Goal: Navigation & Orientation: Find specific page/section

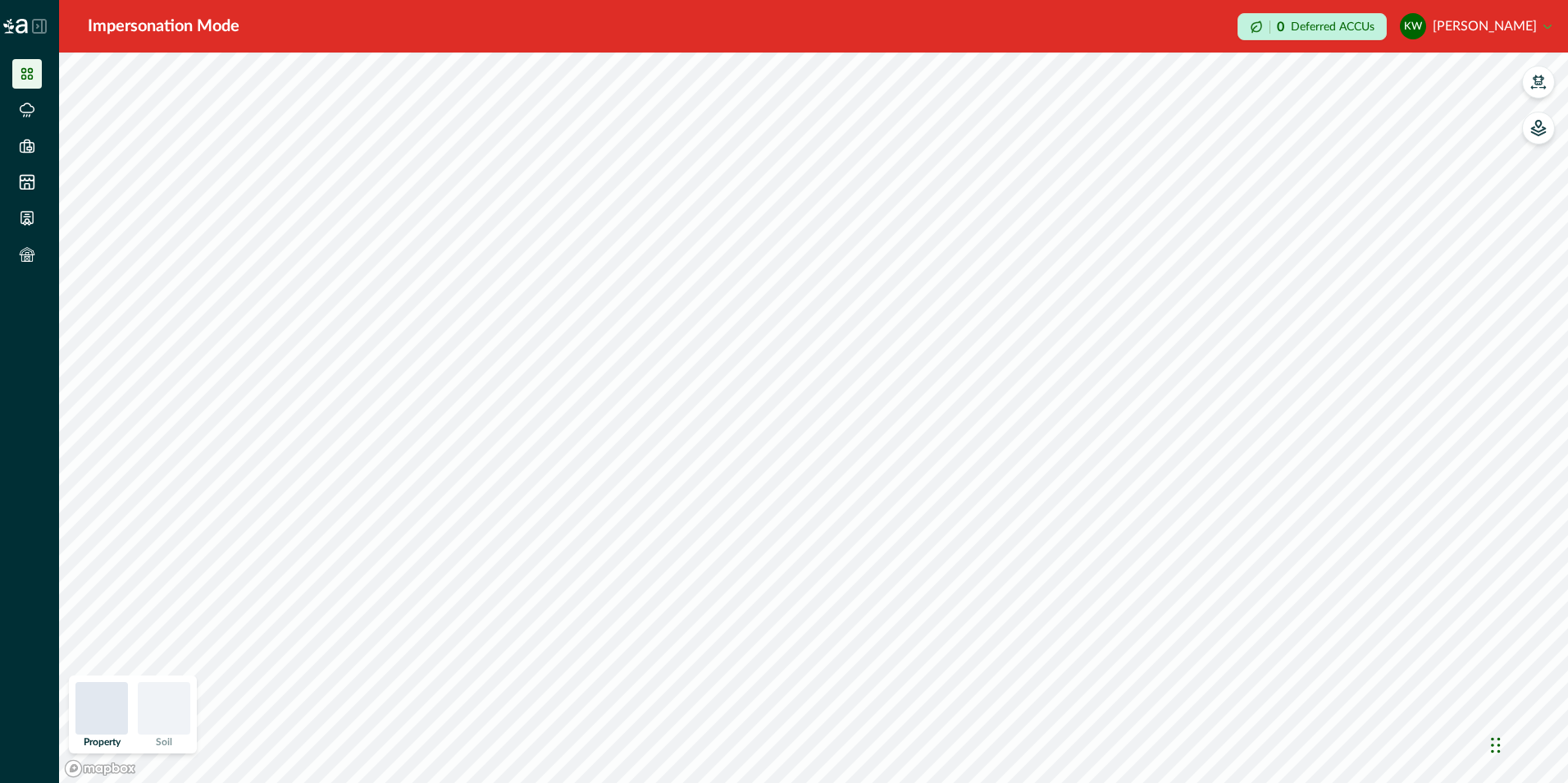
click at [1533, 23] on button "kw [PERSON_NAME]" at bounding box center [1475, 26] width 152 height 39
click at [1426, 67] on button "Sign out" at bounding box center [1459, 73] width 182 height 27
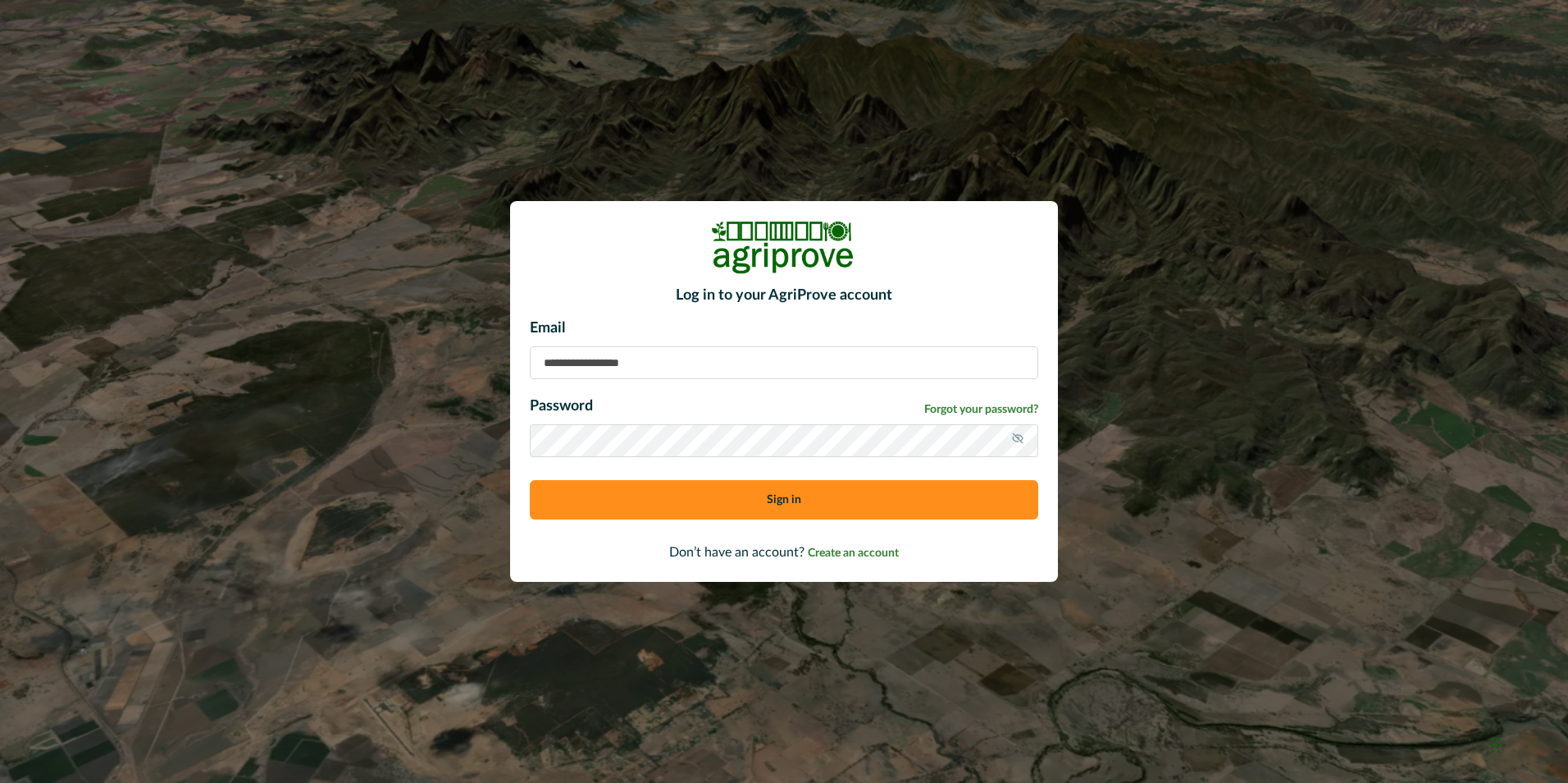
click at [635, 364] on input at bounding box center [784, 363] width 509 height 33
click at [860, 500] on button "Sign in" at bounding box center [784, 500] width 509 height 39
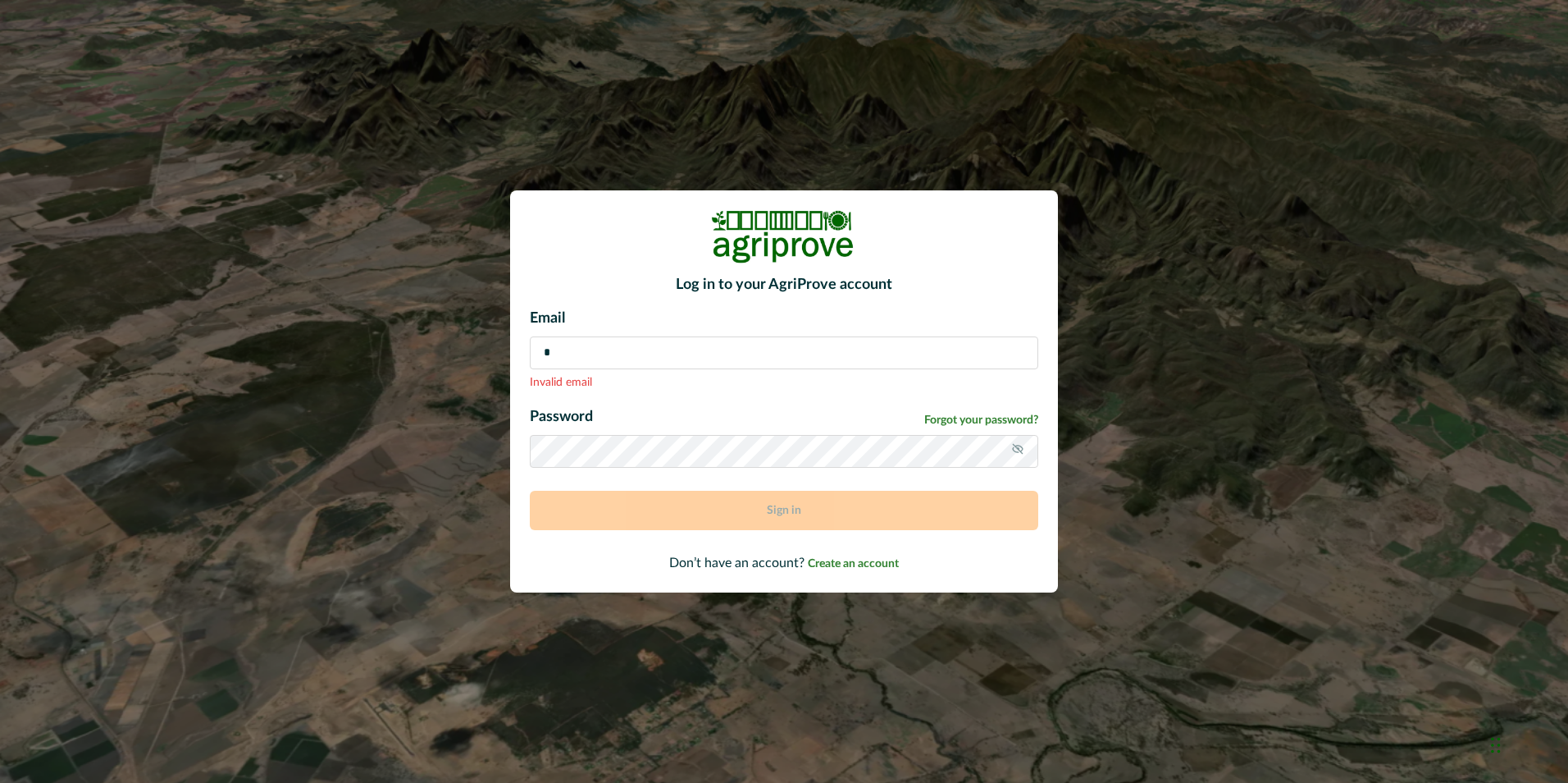
type input "**********"
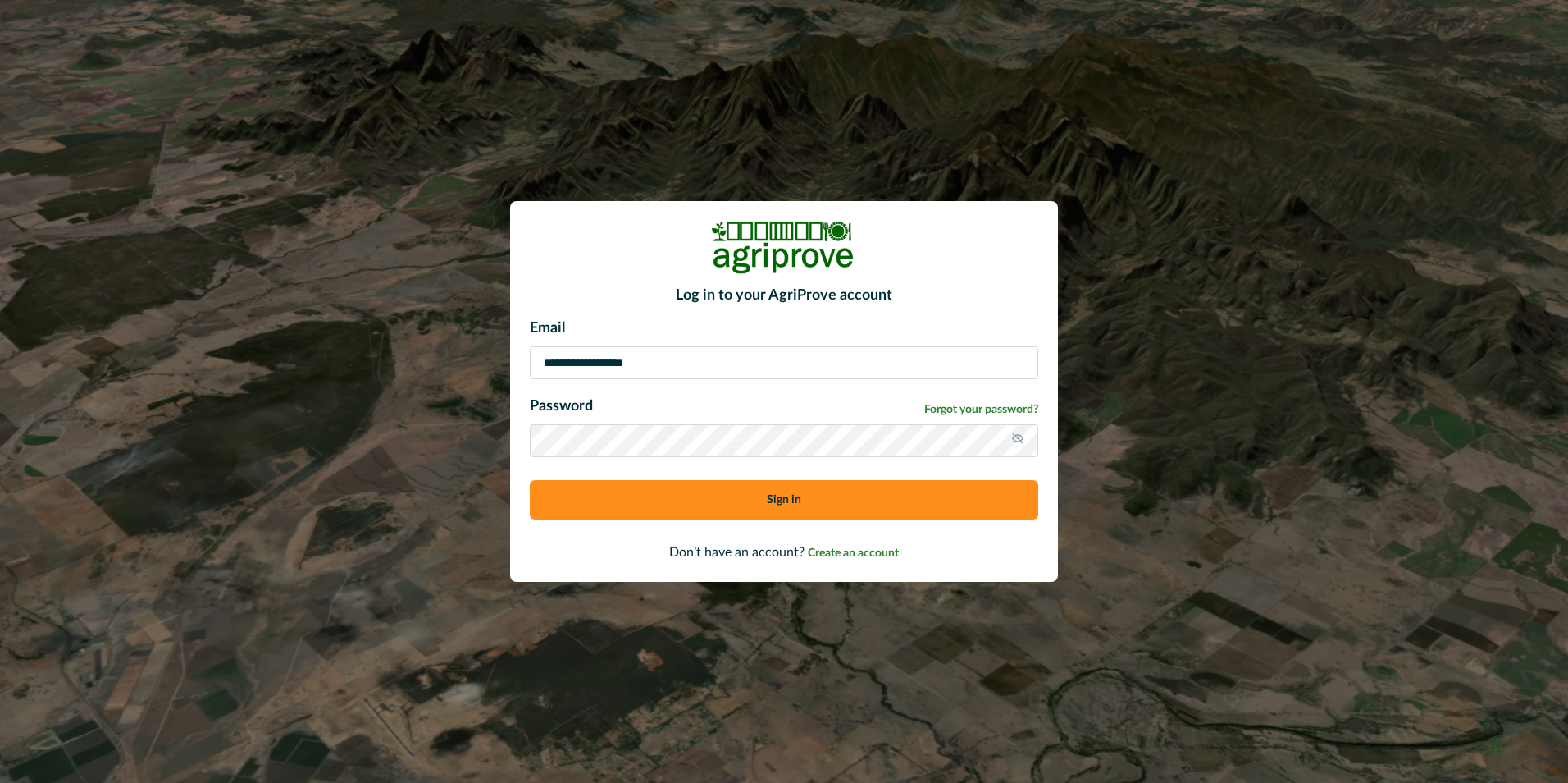
click at [732, 511] on button "Sign in" at bounding box center [784, 500] width 509 height 39
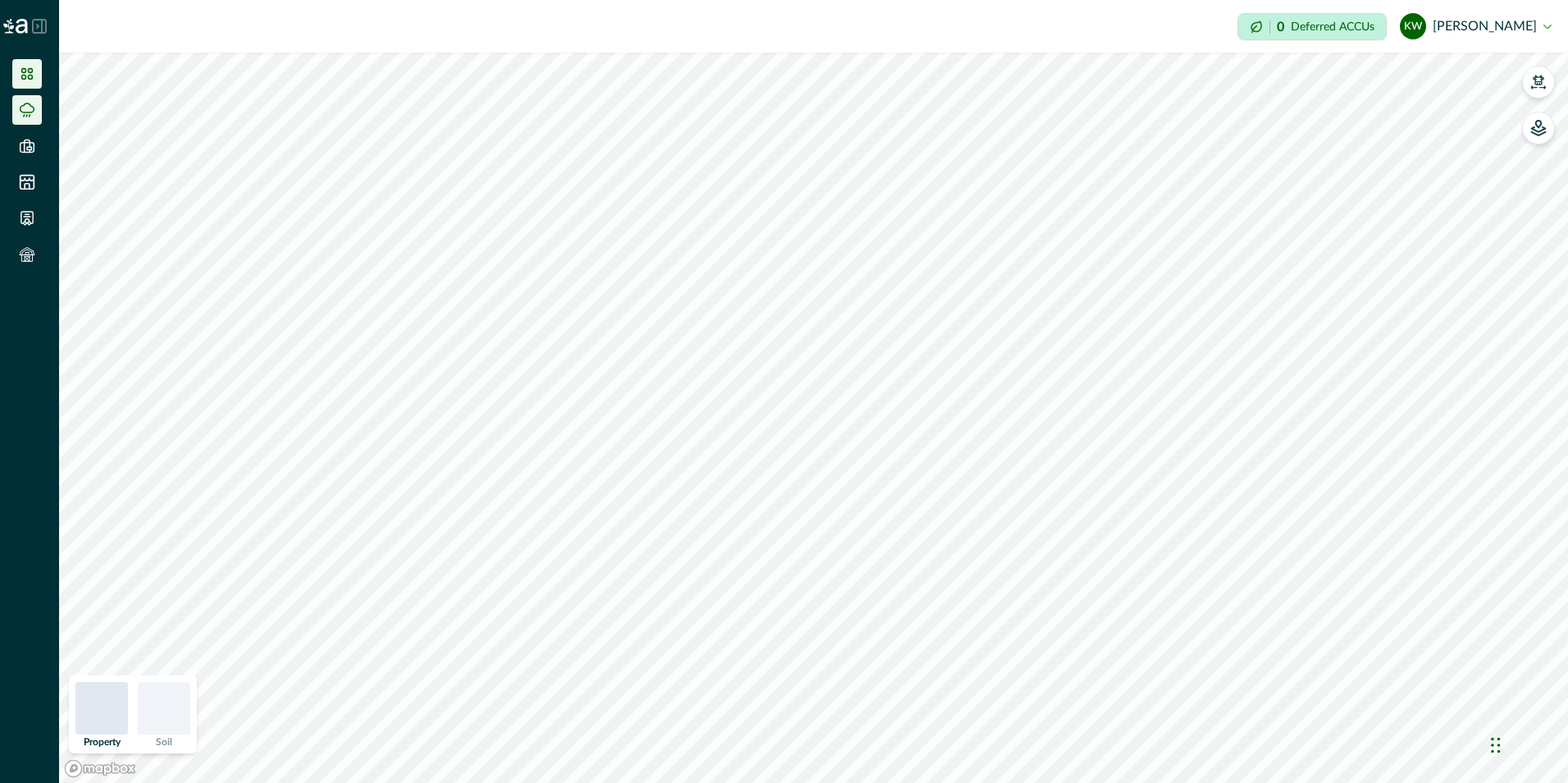
click at [24, 108] on icon at bounding box center [26, 110] width 17 height 17
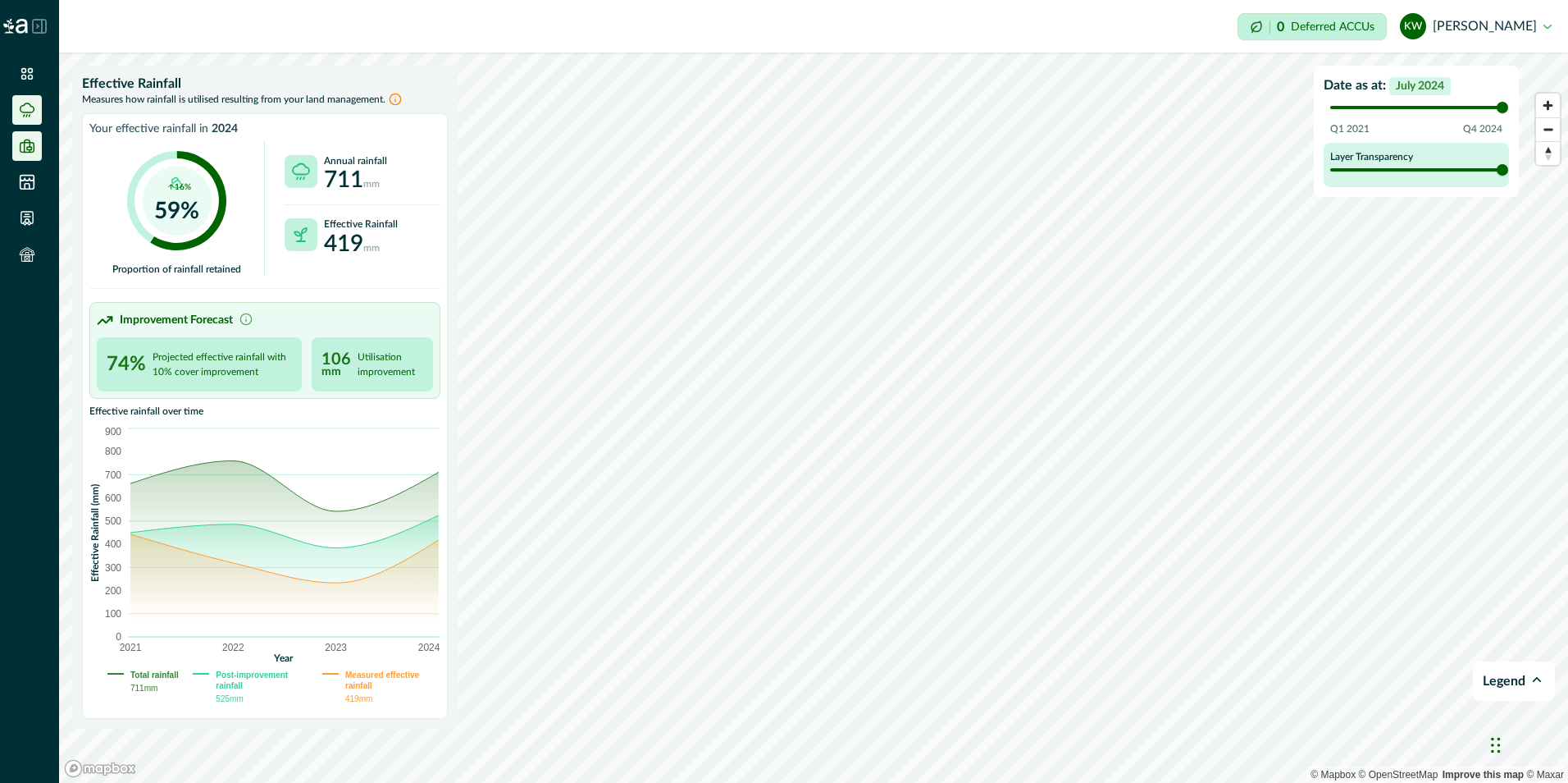
click at [25, 138] on icon at bounding box center [26, 146] width 17 height 17
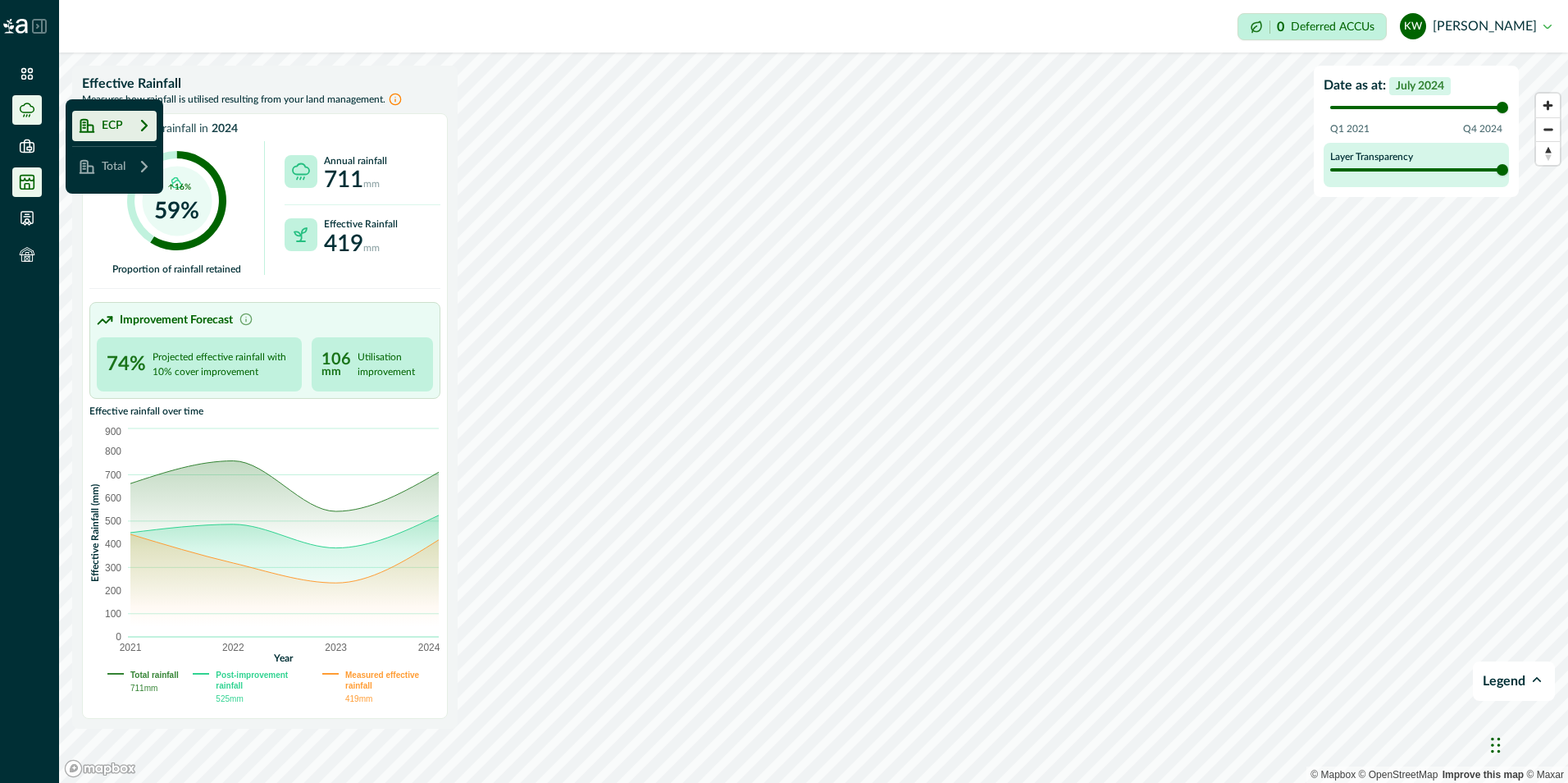
click at [37, 179] on li at bounding box center [27, 182] width 29 height 29
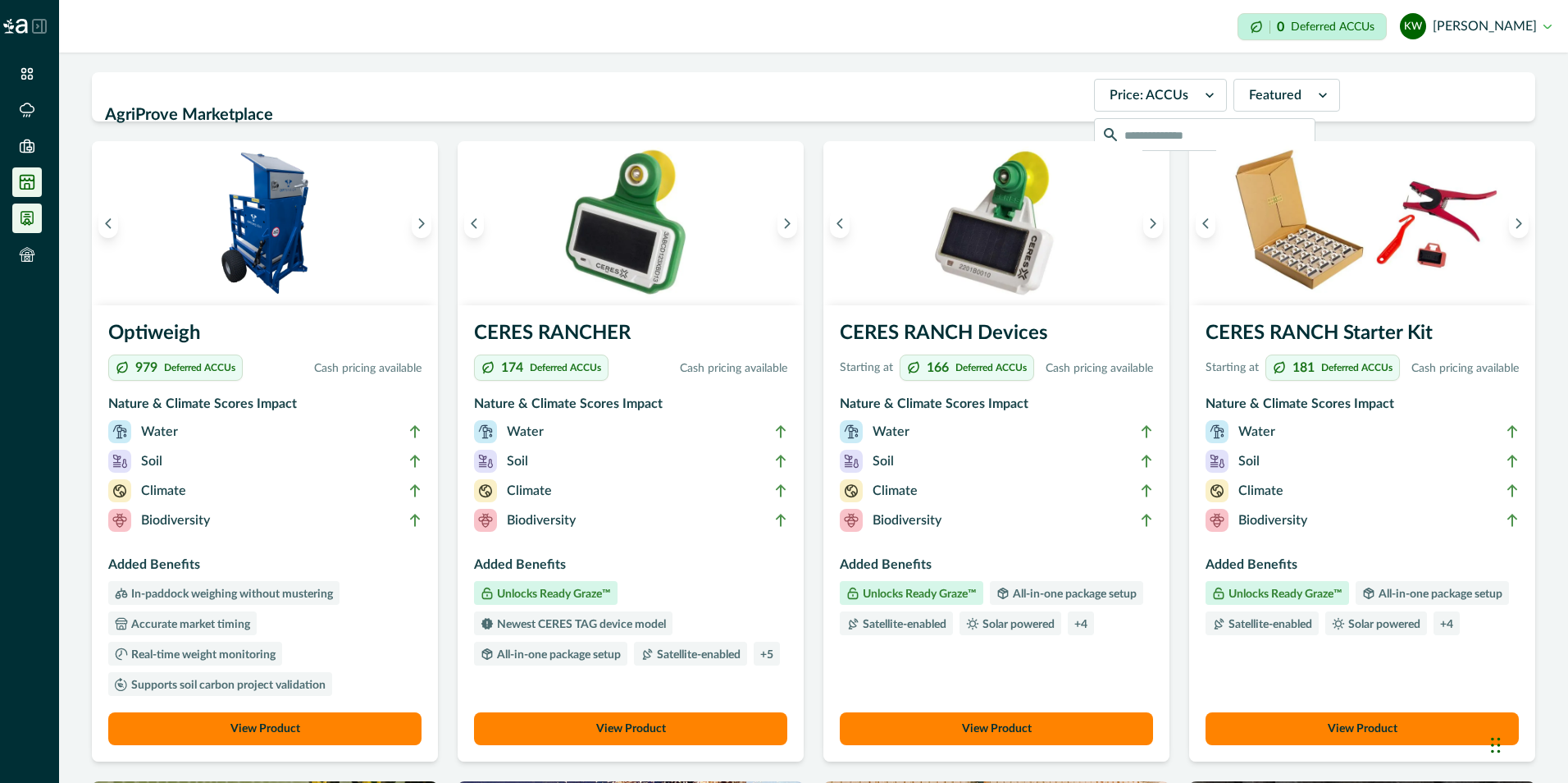
click at [28, 215] on icon at bounding box center [26, 218] width 17 height 17
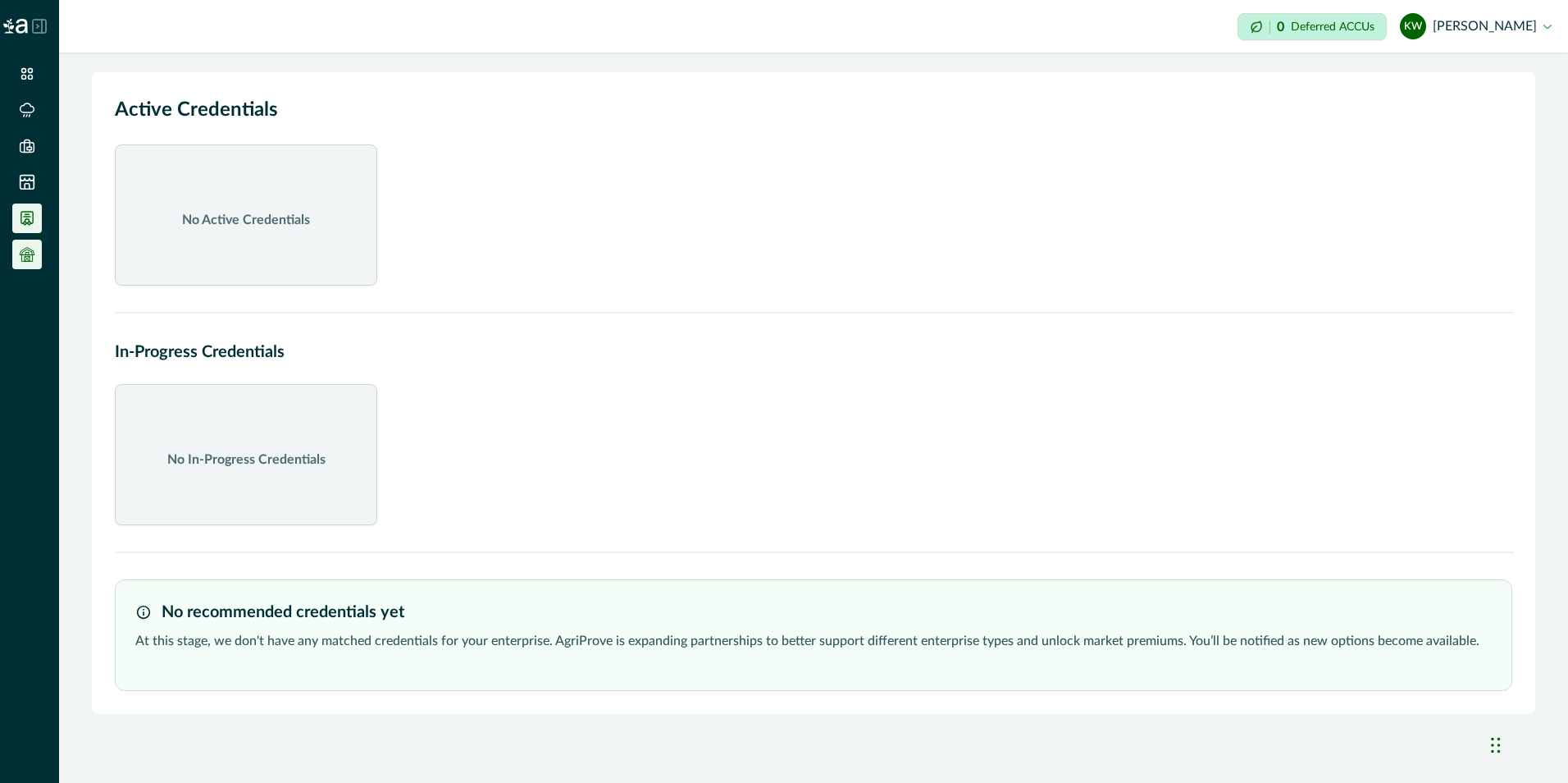
click at [35, 257] on li at bounding box center [27, 254] width 29 height 29
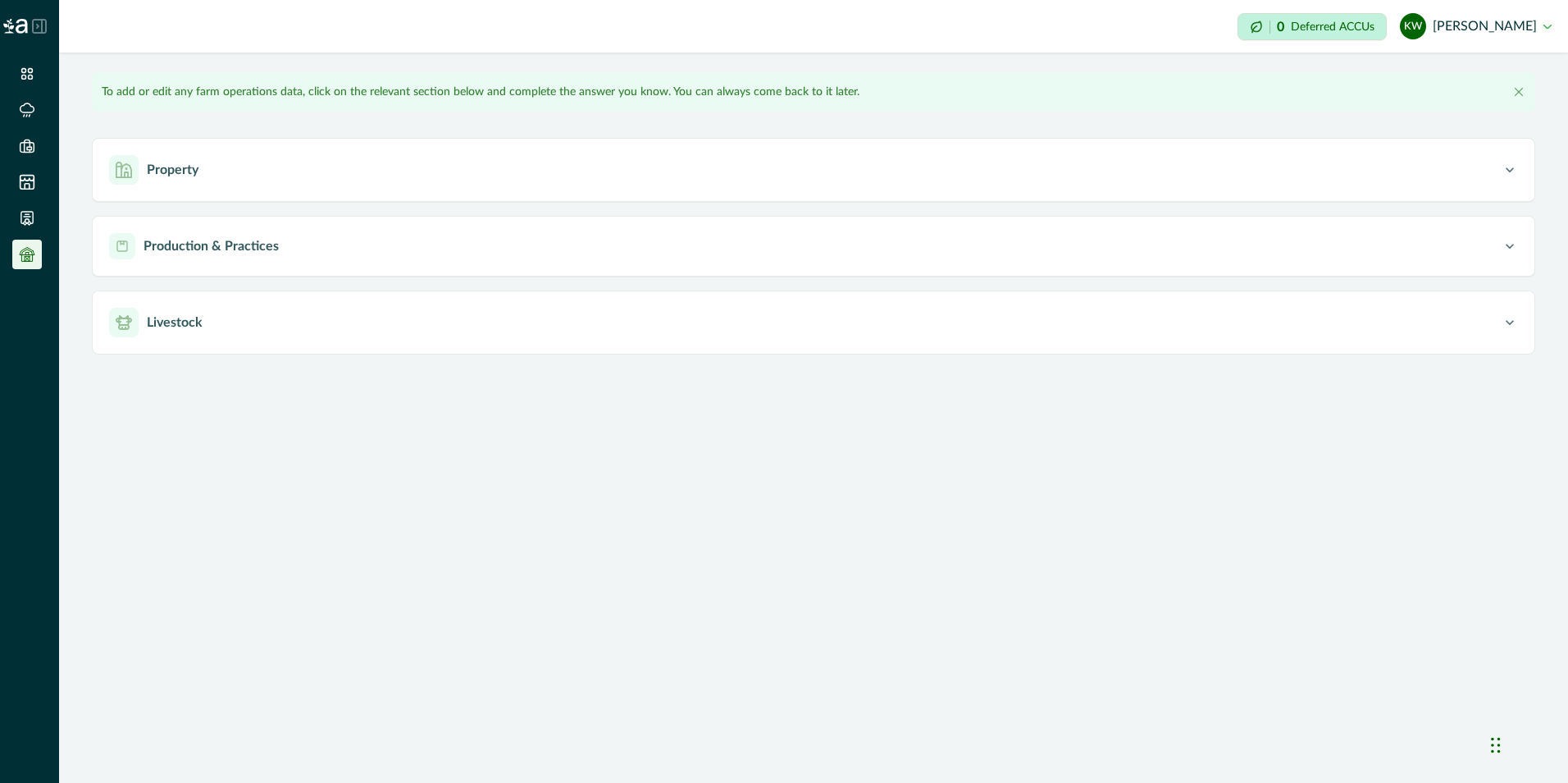
click at [15, 33] on h2 at bounding box center [14, 26] width 28 height 53
click at [15, 23] on img at bounding box center [15, 25] width 24 height 15
click at [35, 28] on icon at bounding box center [39, 25] width 15 height 15
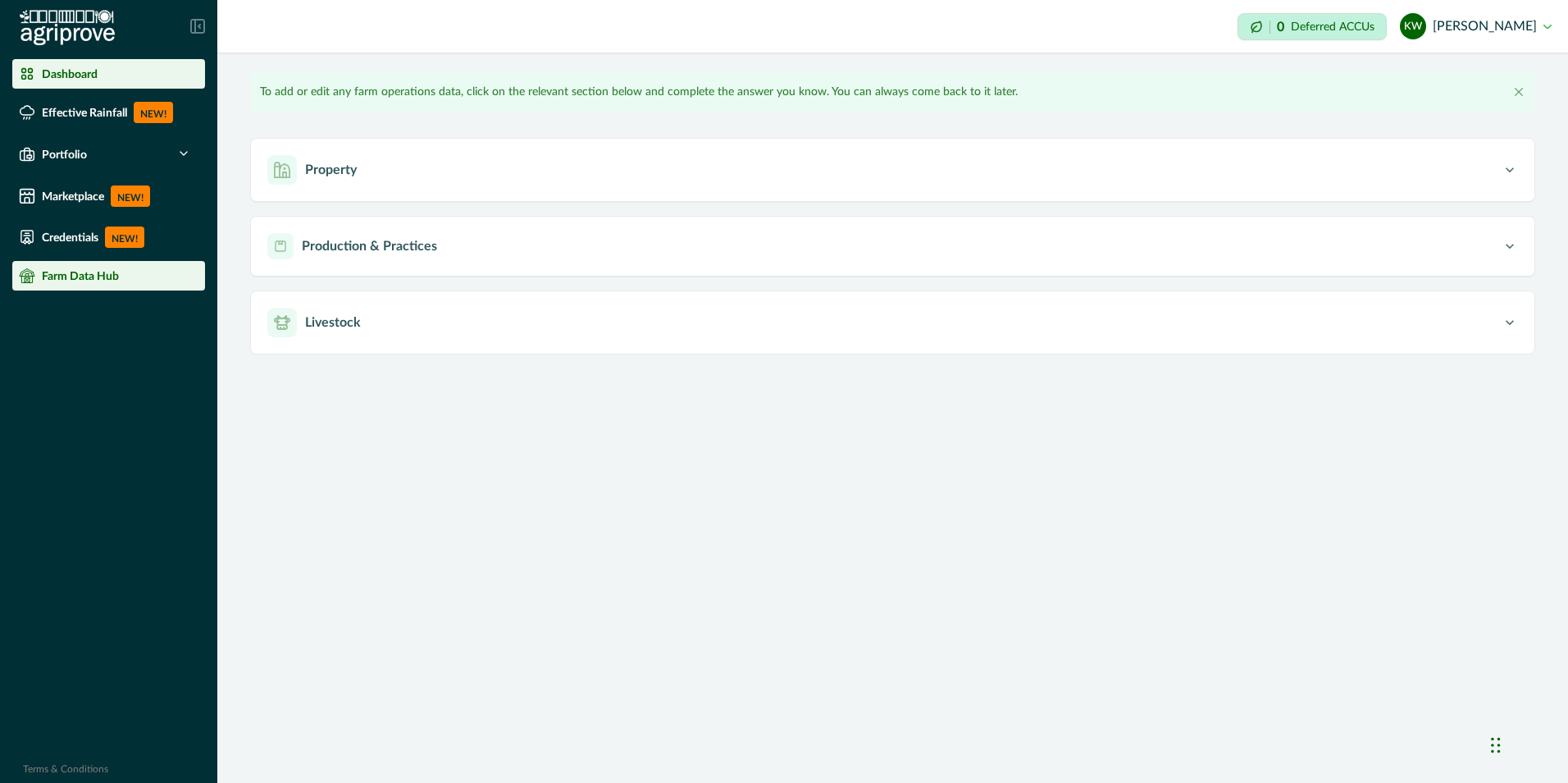
click at [84, 69] on p "Dashboard" at bounding box center [69, 73] width 56 height 13
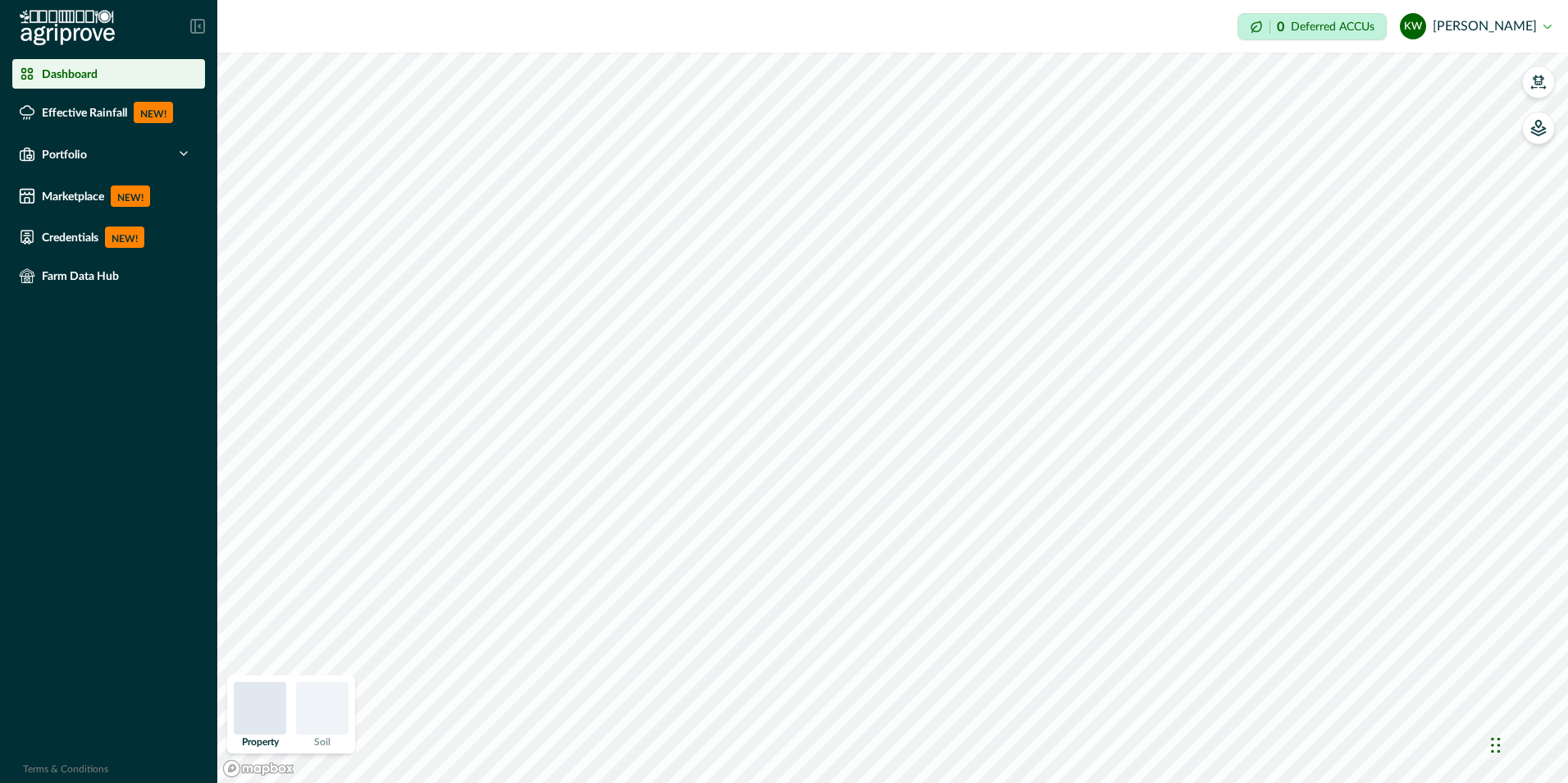
click at [1495, 29] on button "kw [PERSON_NAME]" at bounding box center [1475, 26] width 152 height 39
click at [1433, 69] on button "Sign out" at bounding box center [1459, 73] width 182 height 27
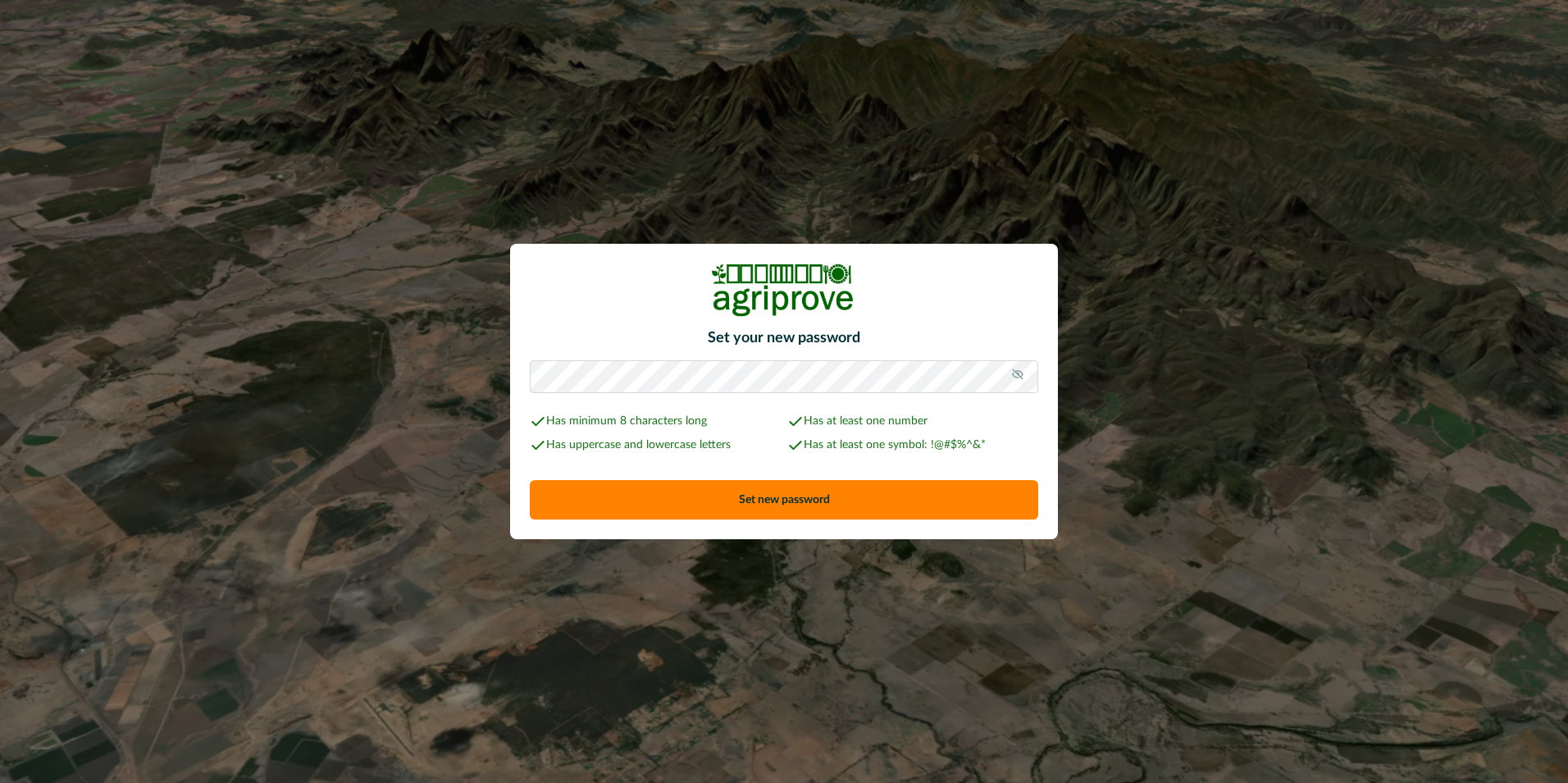
click at [465, 379] on div "Set your new password Has minimum 8 characters long Has at least one number Has…" at bounding box center [784, 392] width 1568 height 783
click at [638, 318] on div "Set your new password Has minimum 8 characters long Has at least one number Has…" at bounding box center [784, 392] width 548 height 297
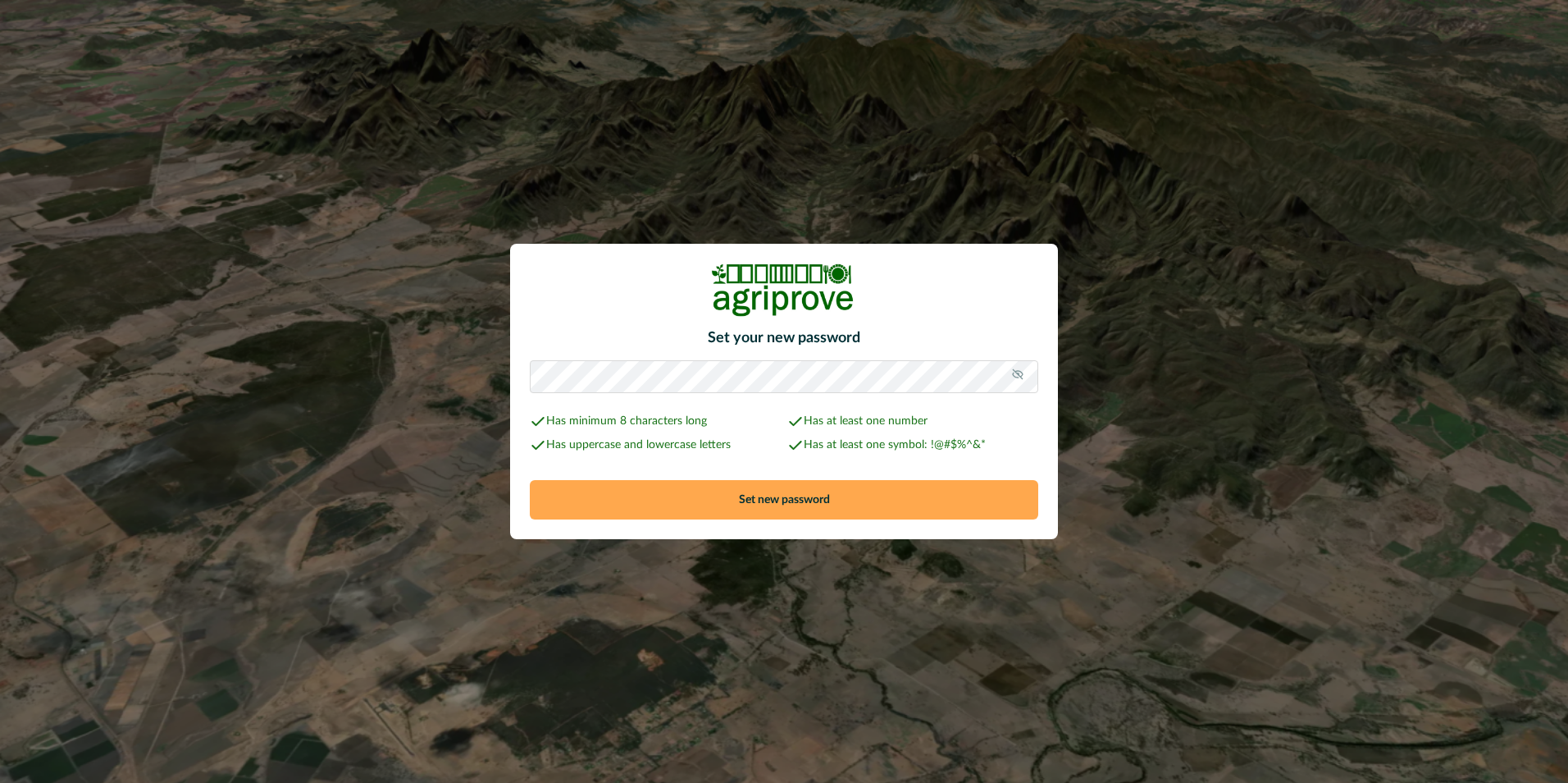
click at [758, 492] on button "Set new password" at bounding box center [784, 500] width 509 height 39
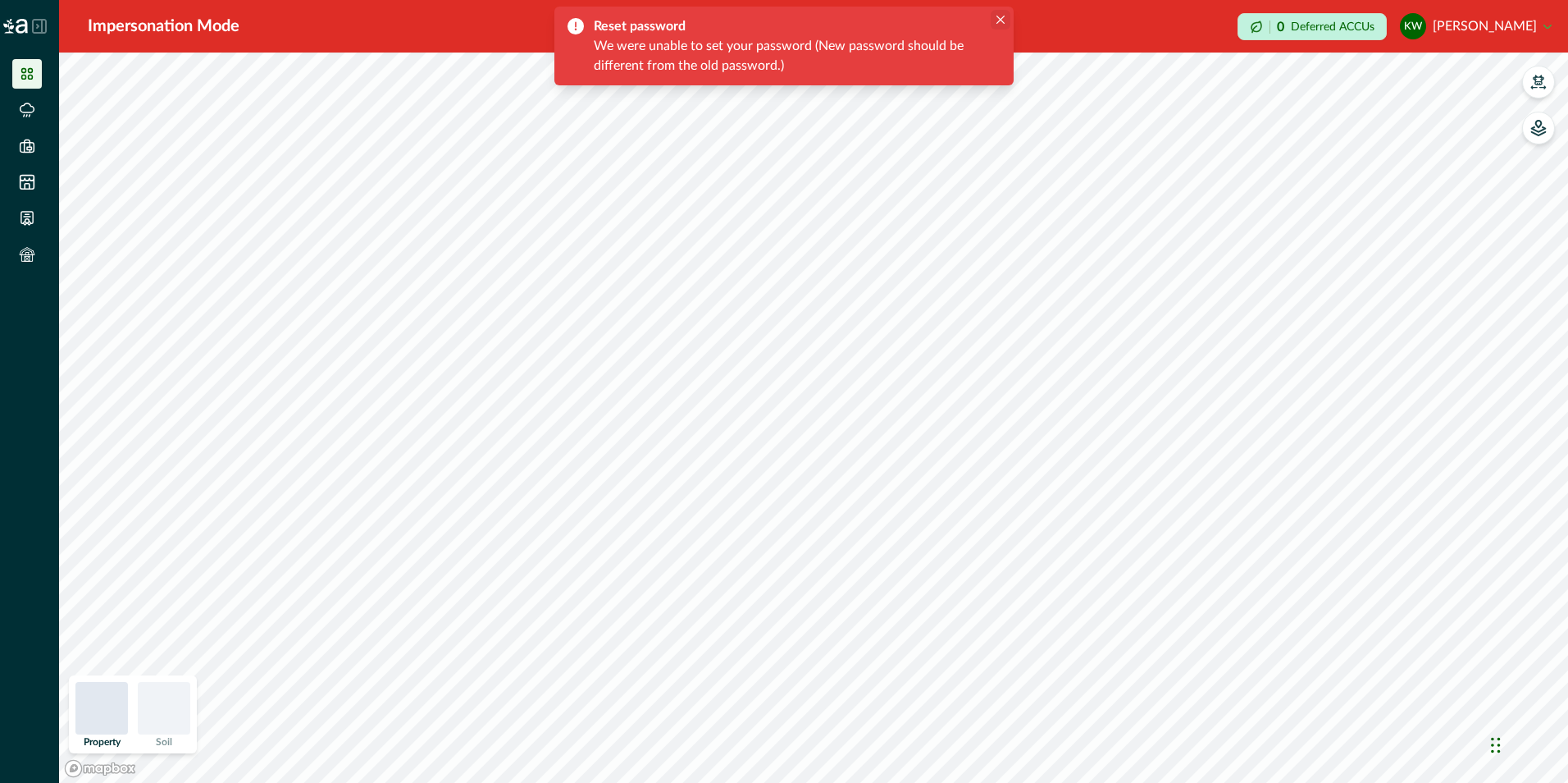
click at [1001, 18] on icon "Close" at bounding box center [1001, 20] width 8 height 8
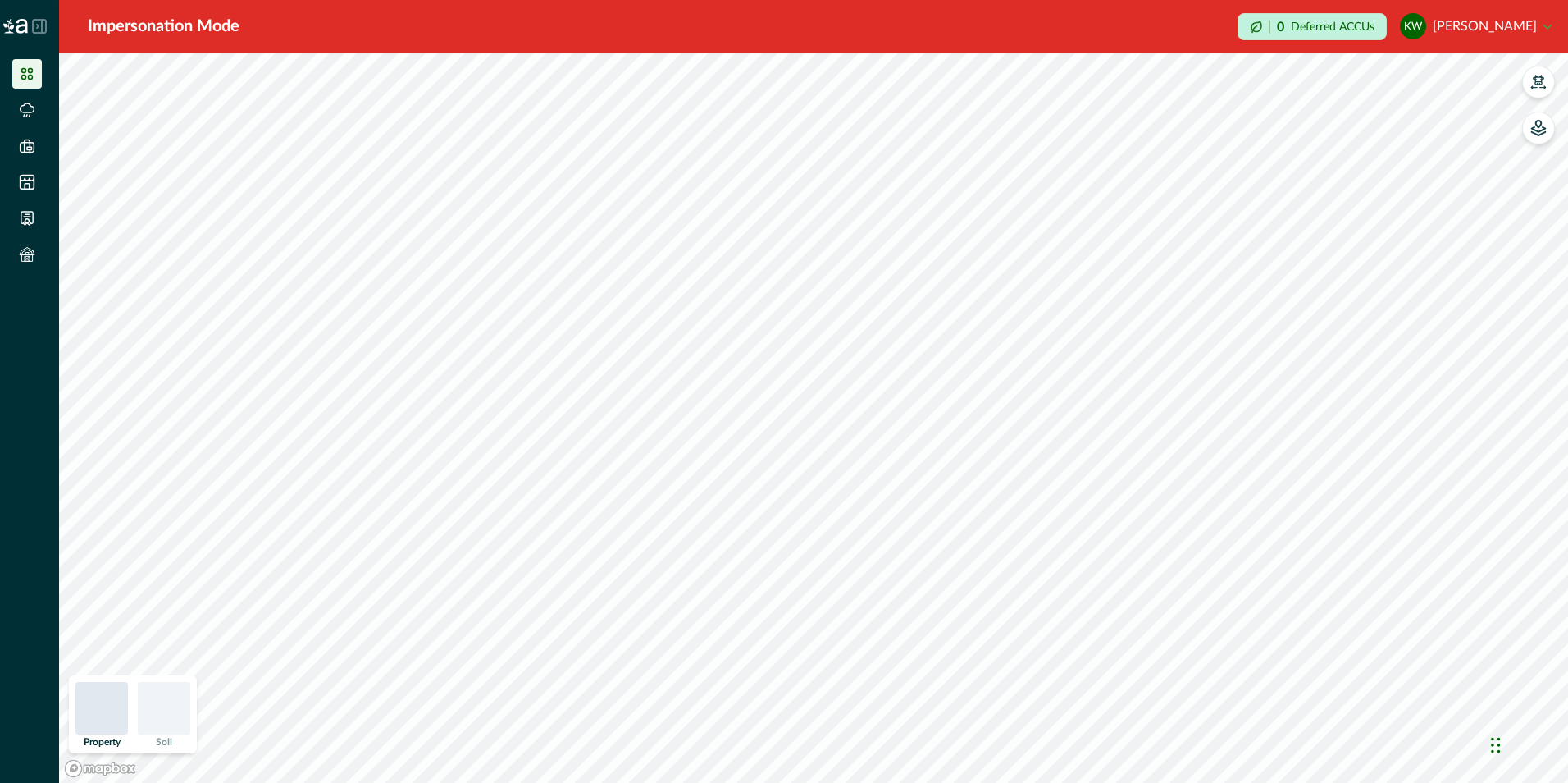
click at [1509, 27] on button "kw [PERSON_NAME]" at bounding box center [1475, 26] width 152 height 39
click at [1489, 21] on button "kw [PERSON_NAME]" at bounding box center [1475, 26] width 152 height 39
click at [1392, 81] on button "Sign out" at bounding box center [1459, 73] width 182 height 27
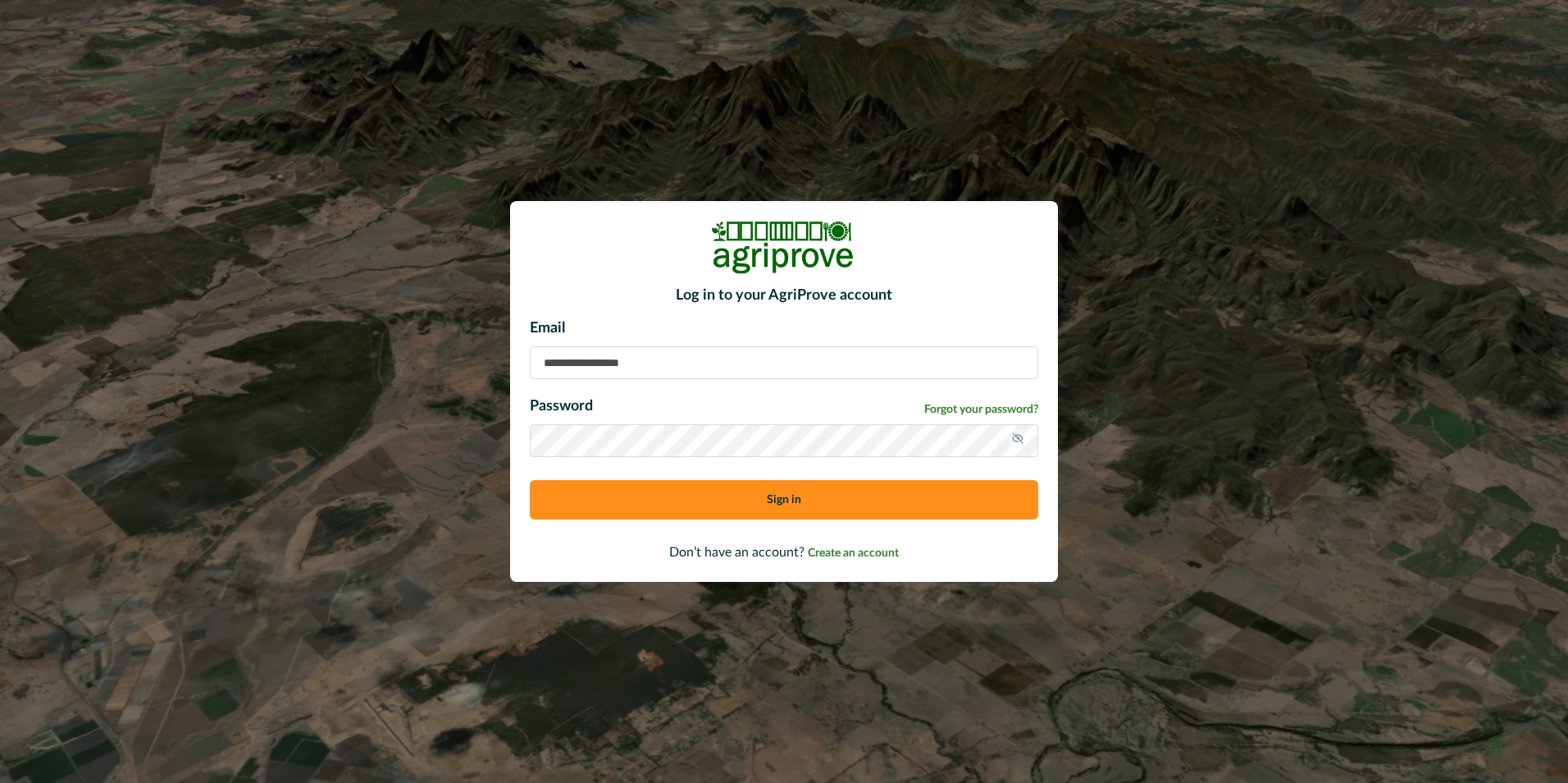
click at [877, 464] on div "Email Password Forgot your password? Sign in" at bounding box center [784, 425] width 509 height 215
click at [826, 531] on form "Email Password Forgot your password? Sign in Don’t have an account? Create an a…" at bounding box center [784, 439] width 509 height 245
drag, startPoint x: 826, startPoint y: 531, endPoint x: 797, endPoint y: 501, distance: 41.7
click at [823, 501] on button "Sign in" at bounding box center [784, 500] width 509 height 39
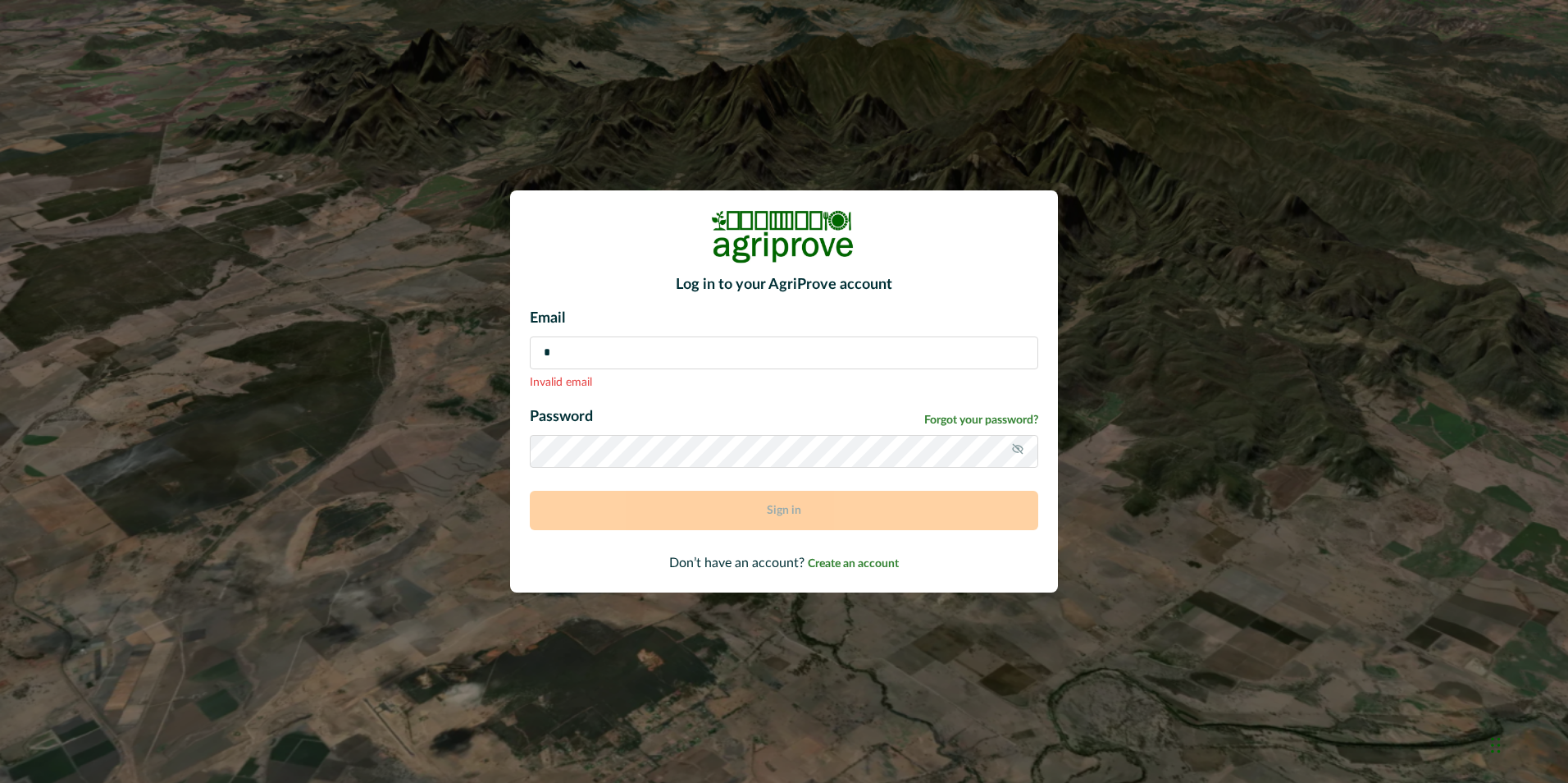
type input "**********"
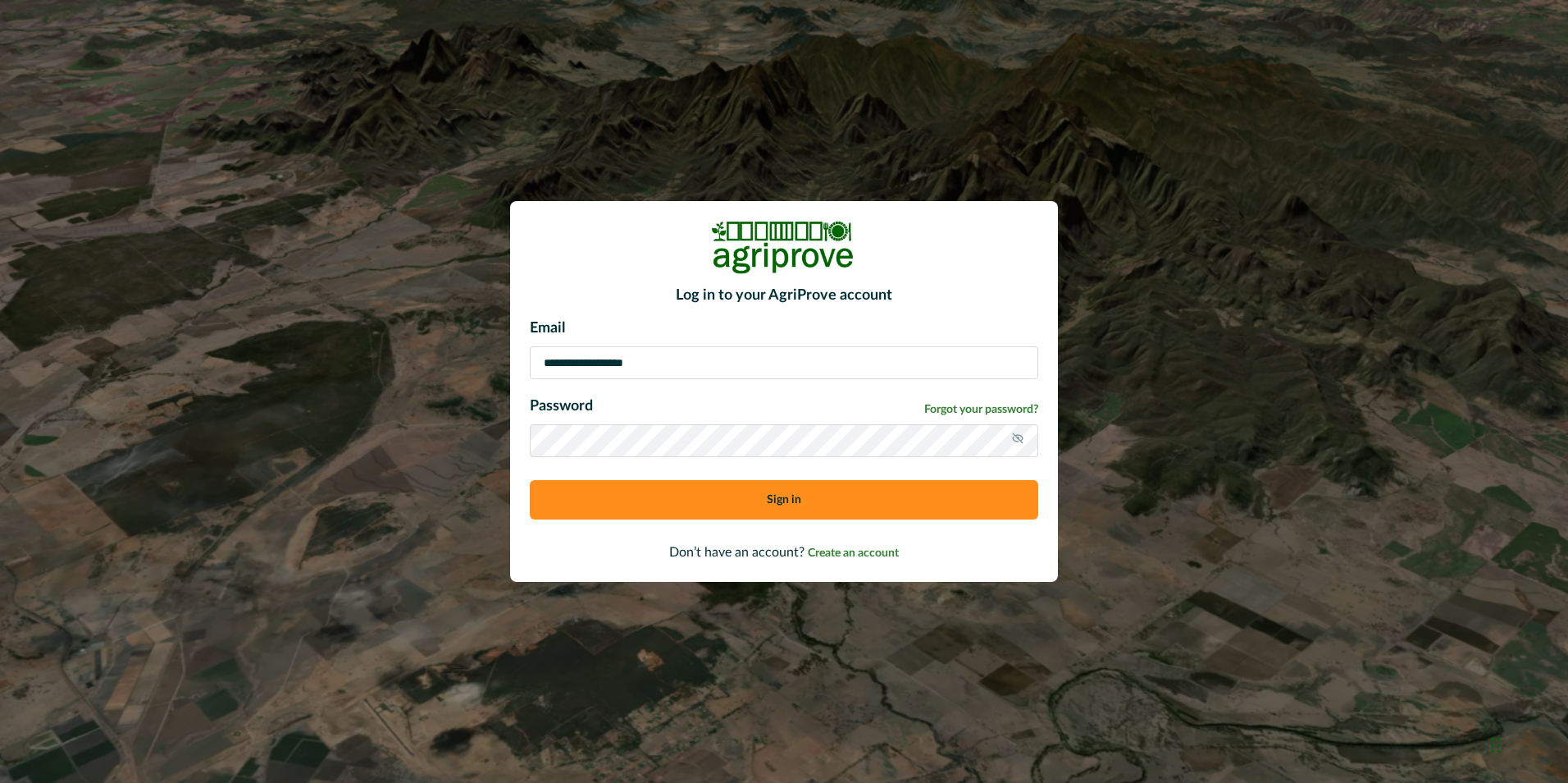
click at [660, 511] on button "Sign in" at bounding box center [784, 500] width 509 height 39
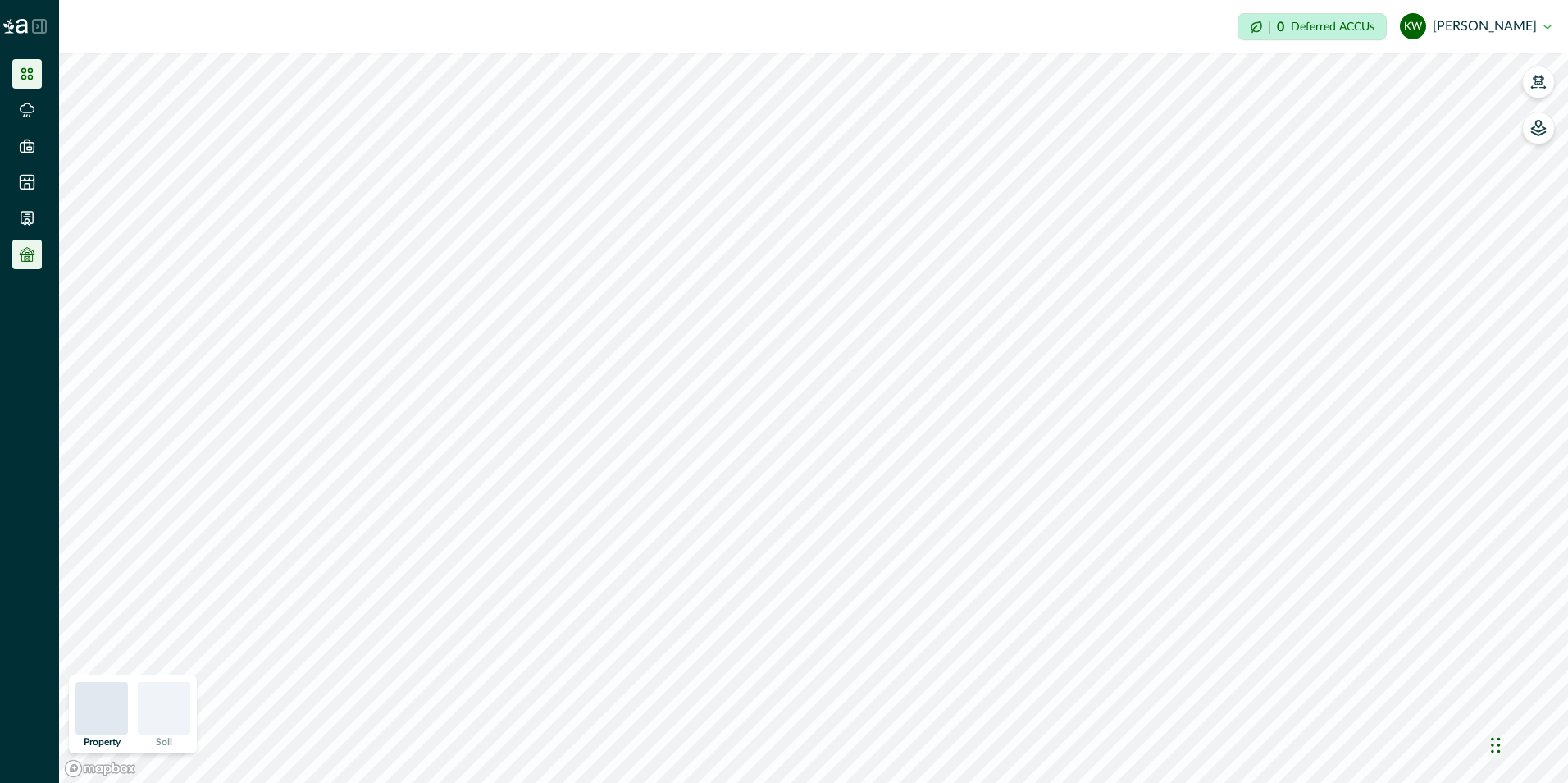
click at [24, 254] on icon at bounding box center [26, 254] width 17 height 17
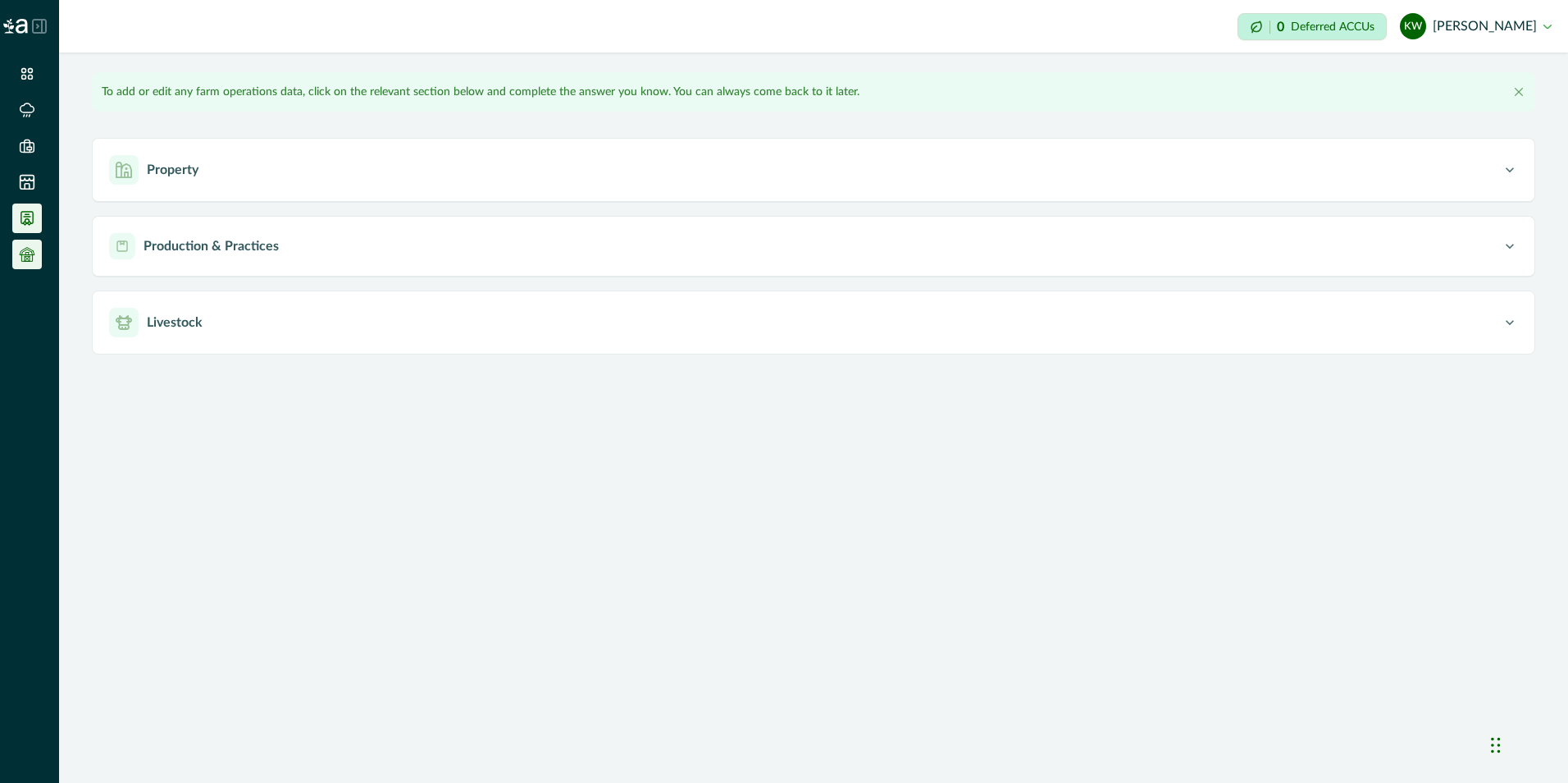
click at [25, 221] on icon at bounding box center [27, 217] width 12 height 13
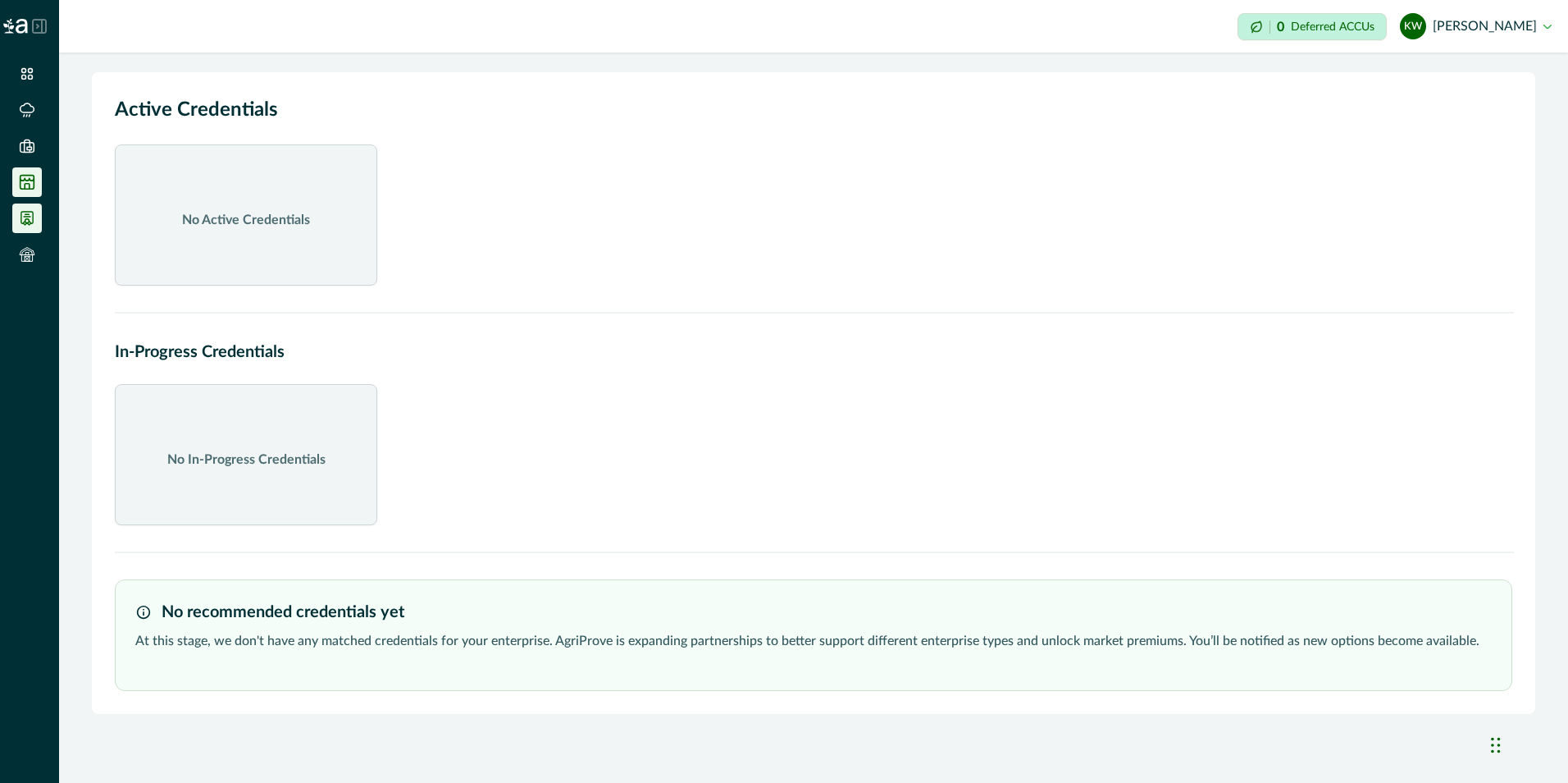
click at [26, 175] on icon at bounding box center [27, 182] width 14 height 14
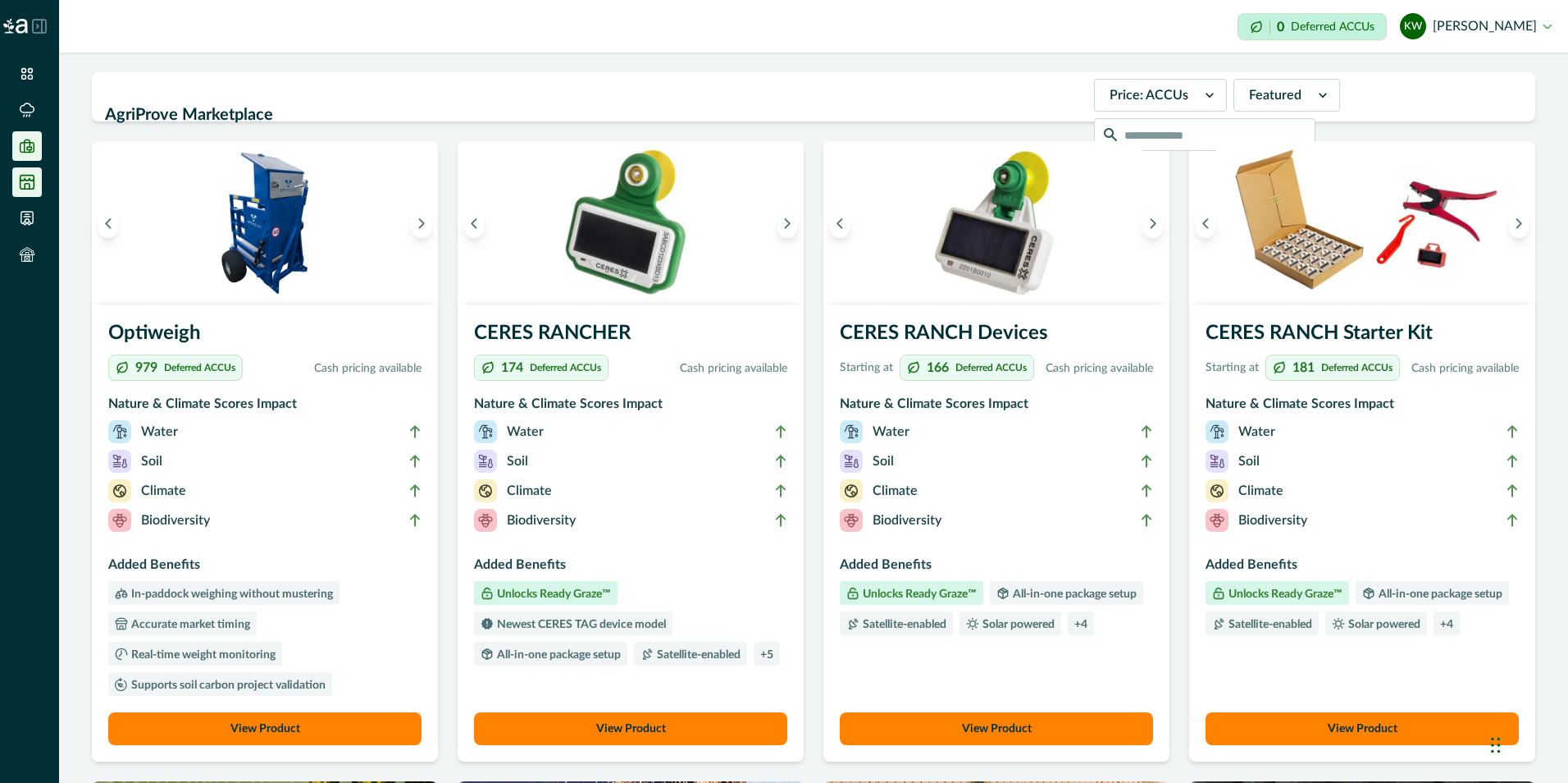
click at [28, 151] on icon at bounding box center [26, 146] width 17 height 17
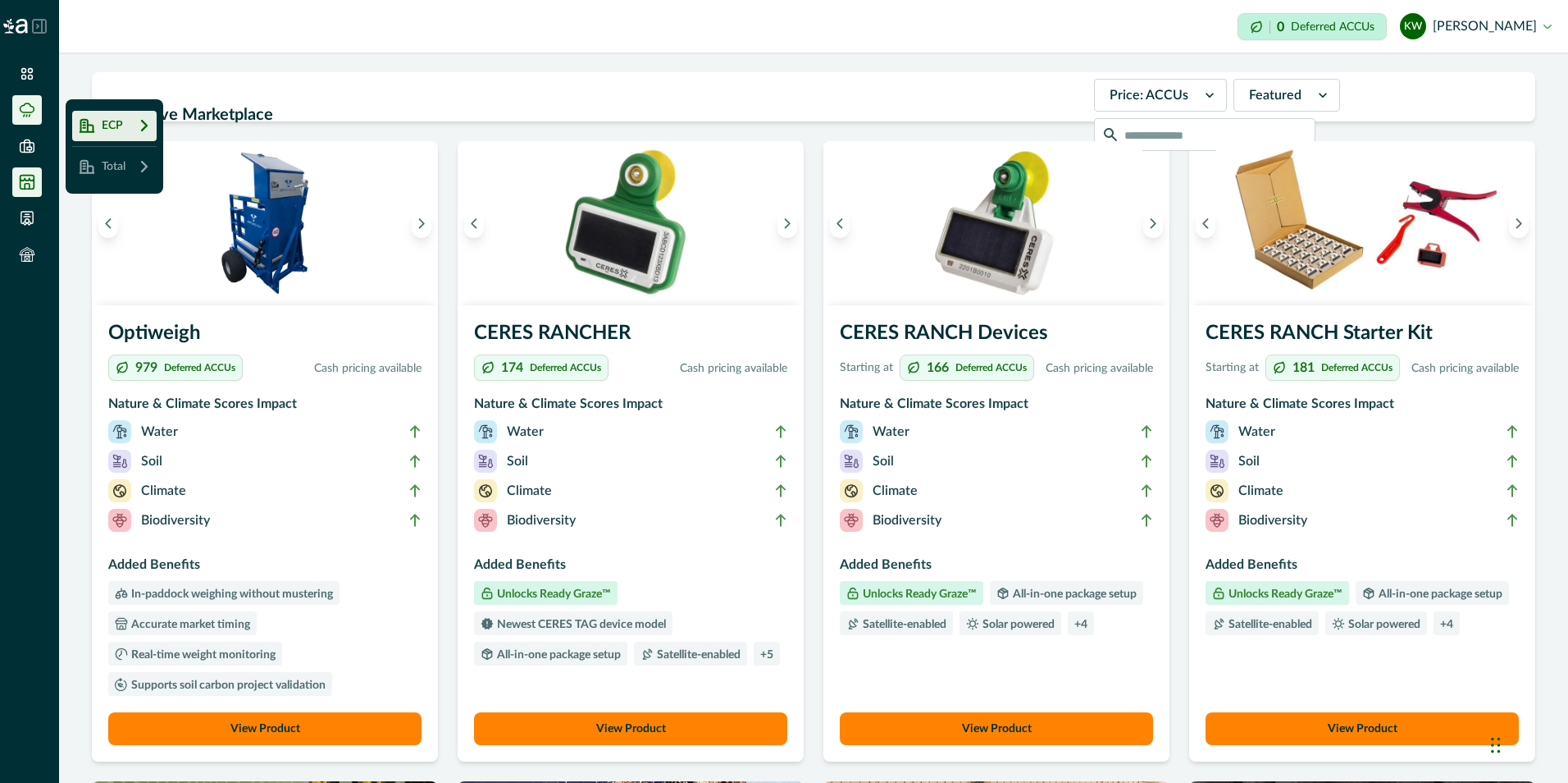
click at [26, 115] on icon at bounding box center [26, 110] width 17 height 17
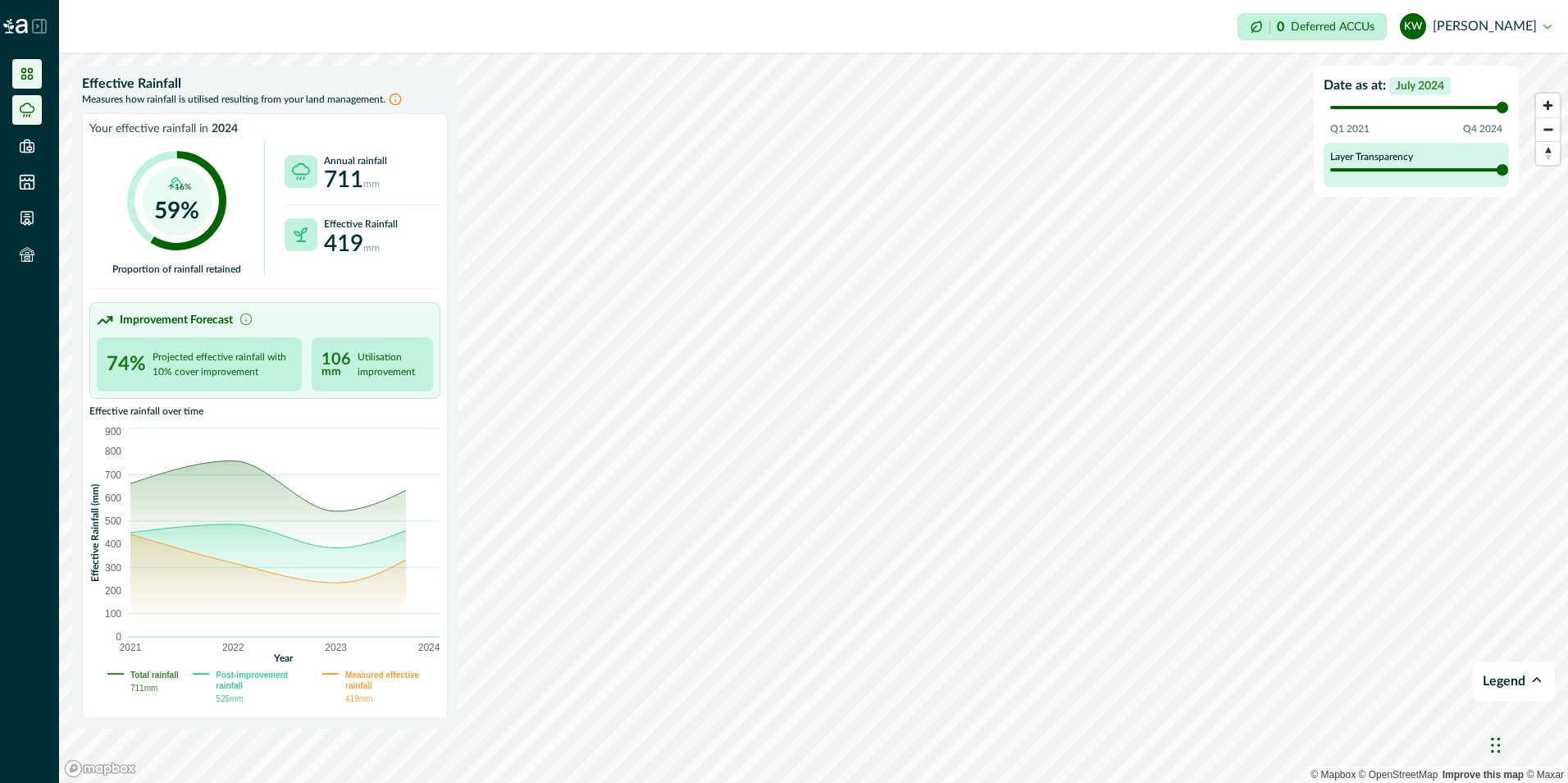
click at [25, 67] on icon at bounding box center [26, 73] width 17 height 17
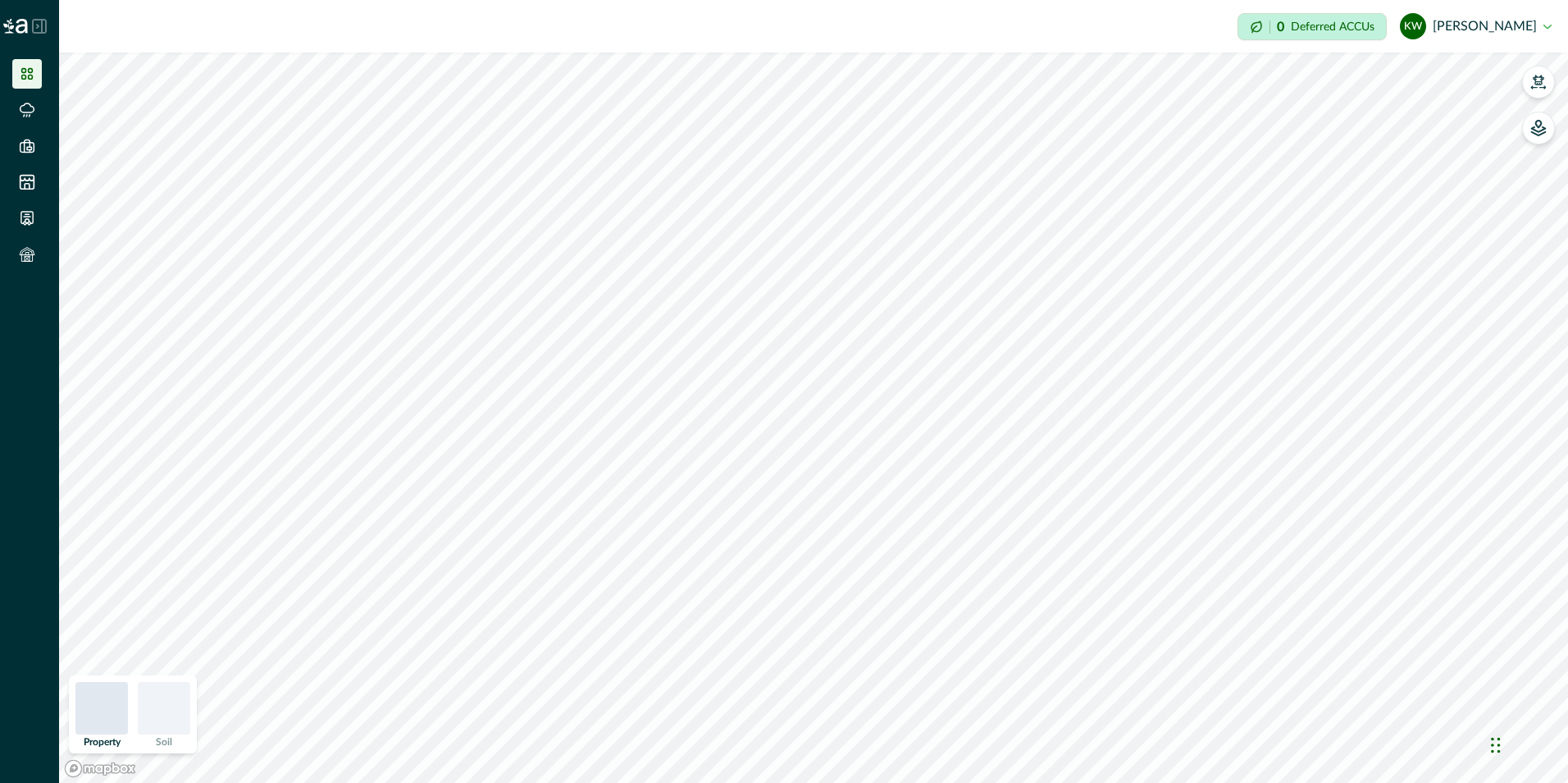
click at [18, 23] on img at bounding box center [15, 25] width 24 height 15
click at [34, 27] on icon at bounding box center [39, 25] width 15 height 15
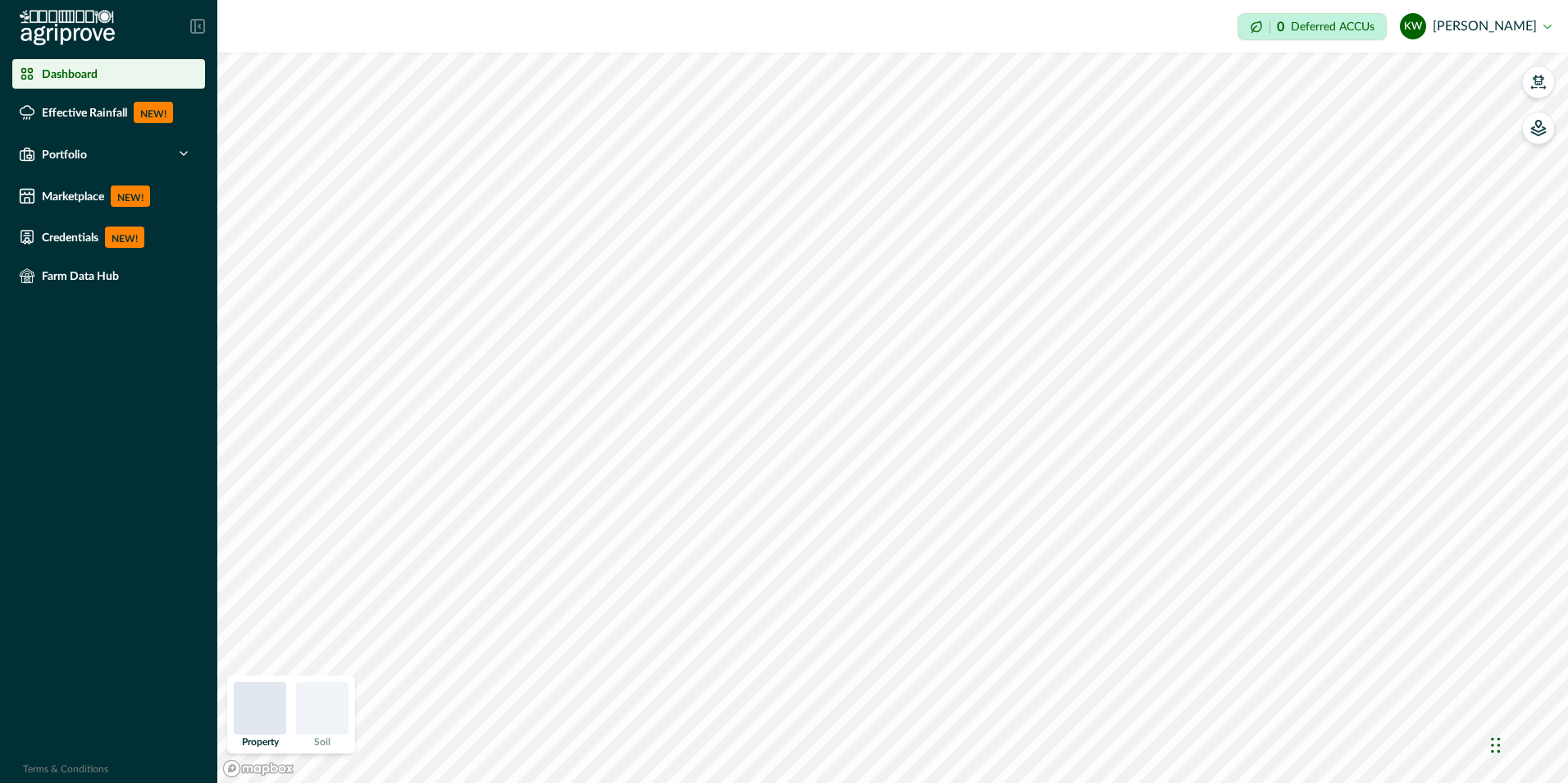
click at [88, 73] on p "Dashboard" at bounding box center [69, 73] width 56 height 13
click at [85, 284] on li "Farm Data Hub" at bounding box center [109, 276] width 193 height 29
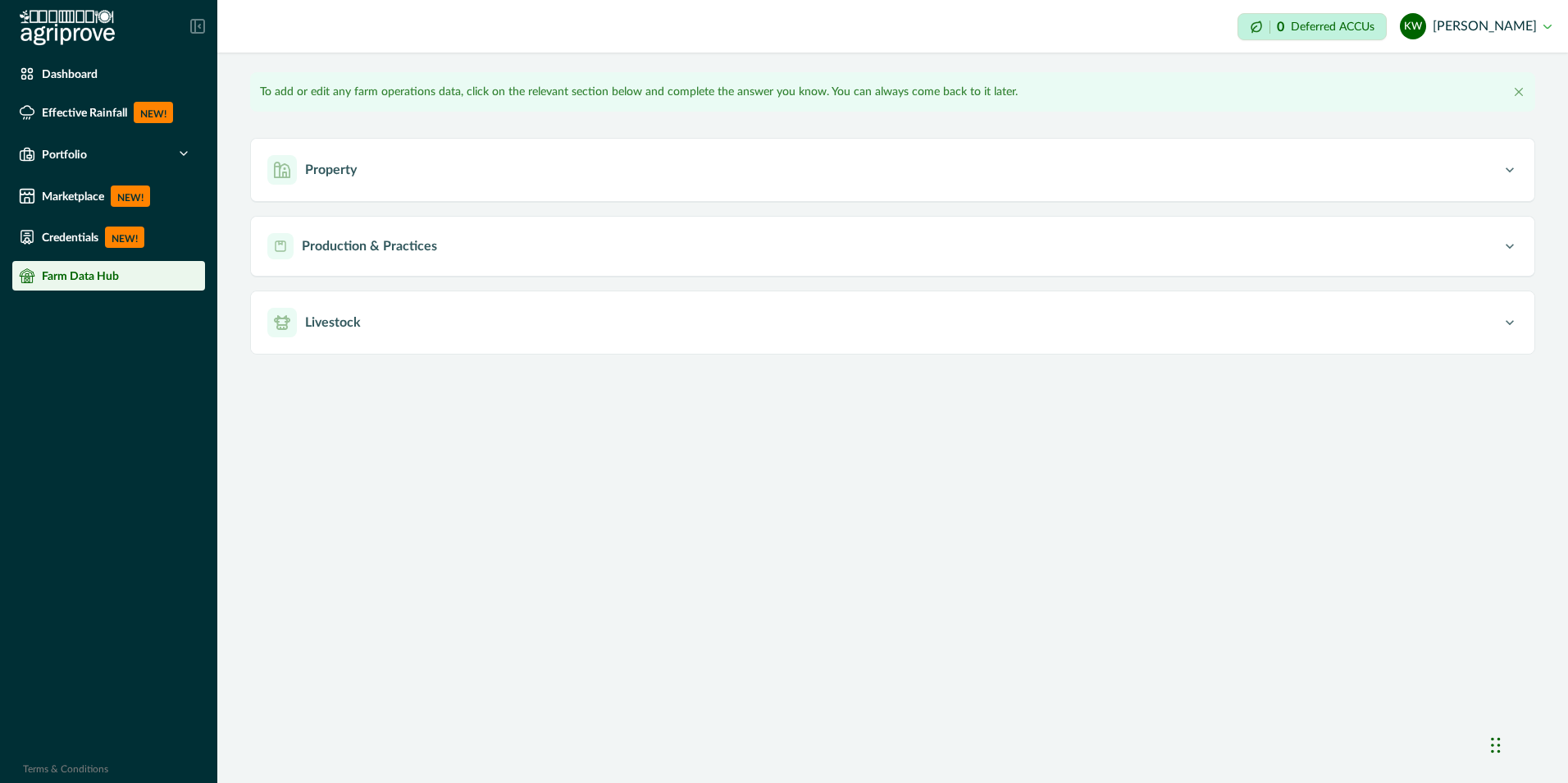
drag, startPoint x: 295, startPoint y: 0, endPoint x: 921, endPoint y: 30, distance: 626.7
click at [919, 31] on div "Impersonation Mode 0 Deferred ACCUs kw kieren whittock Sign out" at bounding box center [892, 26] width 1351 height 53
